Goal: Transaction & Acquisition: Purchase product/service

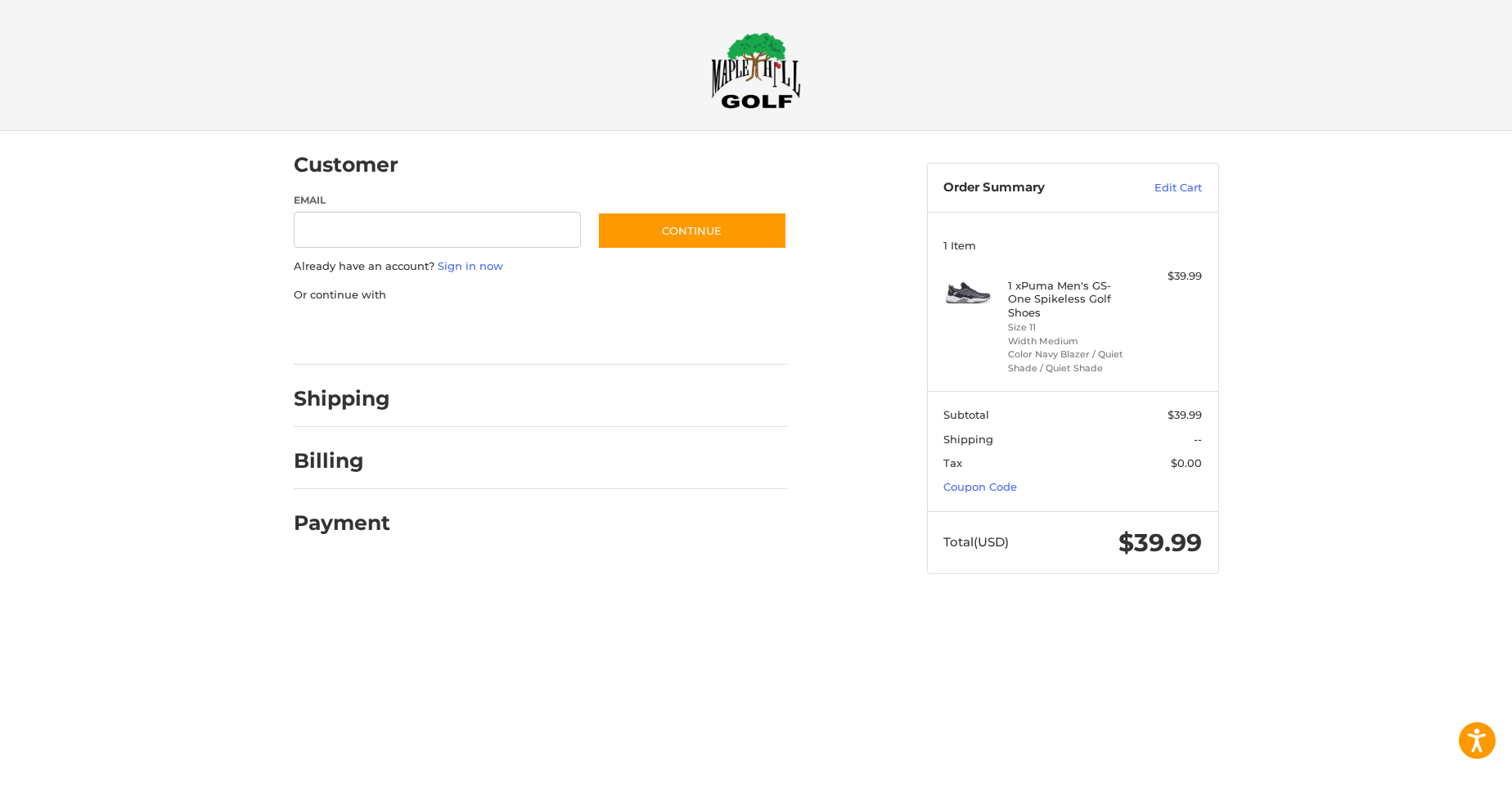
click at [972, 295] on img at bounding box center [967, 293] width 49 height 49
click at [358, 397] on h2 "Shipping" at bounding box center [342, 398] width 97 height 25
click at [376, 404] on h2 "Shipping" at bounding box center [342, 398] width 97 height 25
click at [351, 396] on h2 "Shipping" at bounding box center [342, 398] width 97 height 25
click at [1012, 485] on link "Coupon Code" at bounding box center [980, 486] width 74 height 13
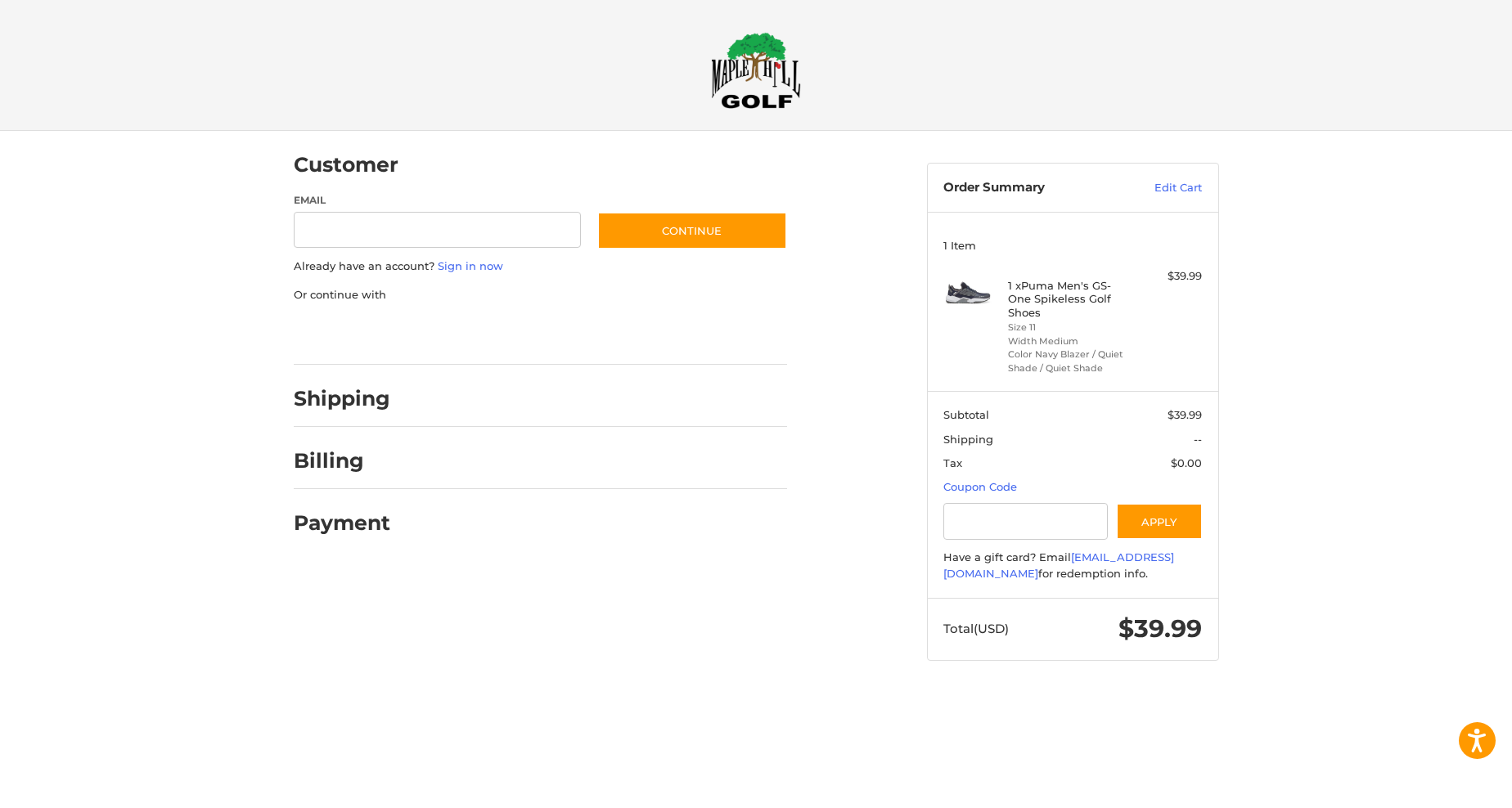
click at [1194, 447] on span "--" at bounding box center [1183, 440] width 37 height 17
click at [330, 230] on input "Email" at bounding box center [438, 230] width 288 height 37
click at [346, 229] on input "Email" at bounding box center [438, 230] width 288 height 37
